Goal: Information Seeking & Learning: Learn about a topic

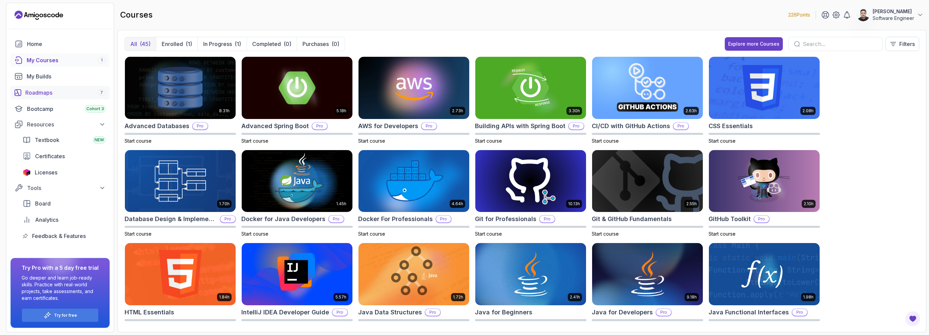
click at [46, 93] on div "Roadmaps 7" at bounding box center [65, 92] width 80 height 8
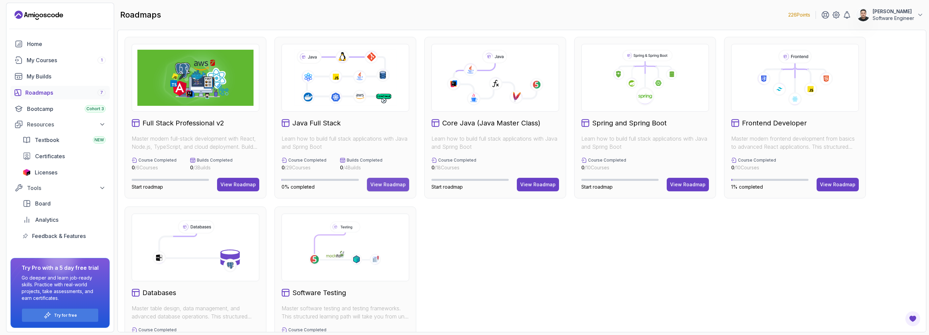
click at [377, 185] on div "View Roadmap" at bounding box center [387, 184] width 35 height 7
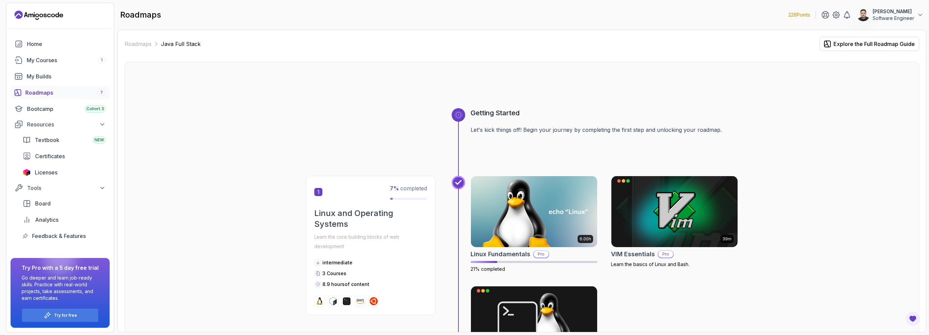
click at [412, 241] on p "Learn the core building blocks of web development" at bounding box center [370, 241] width 113 height 19
click at [352, 219] on h2 "Linux and Operating Systems" at bounding box center [370, 219] width 113 height 22
drag, startPoint x: 335, startPoint y: 229, endPoint x: 354, endPoint y: 224, distance: 19.7
click at [335, 229] on div "Linux and Operating Systems Learn the core building blocks of web development" at bounding box center [370, 229] width 113 height 43
click at [555, 232] on img at bounding box center [534, 211] width 133 height 74
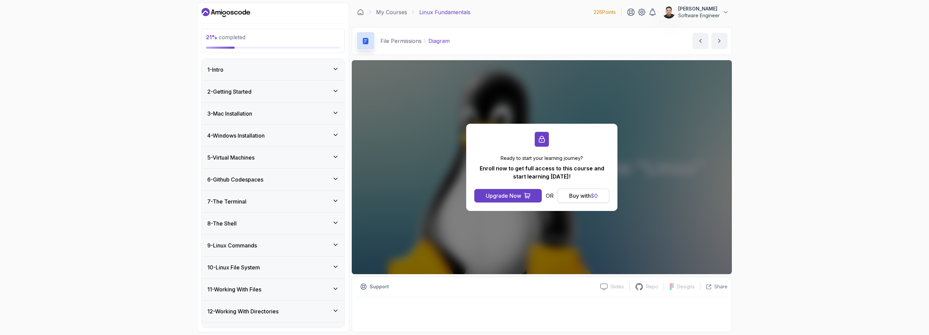
click at [591, 197] on div "Buy with $ 0" at bounding box center [583, 195] width 29 height 8
